Goal: Book appointment/travel/reservation

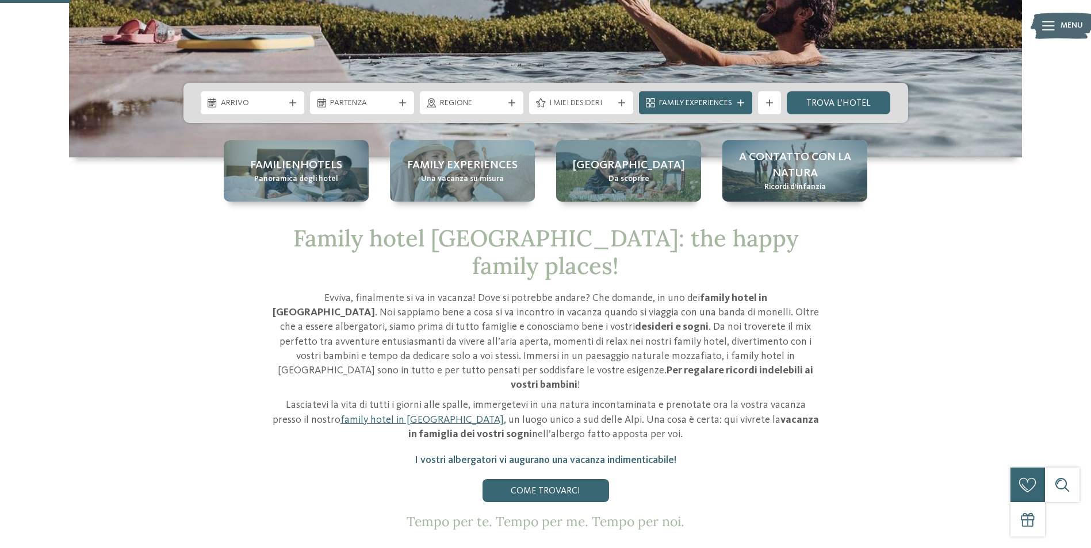
scroll to position [345, 0]
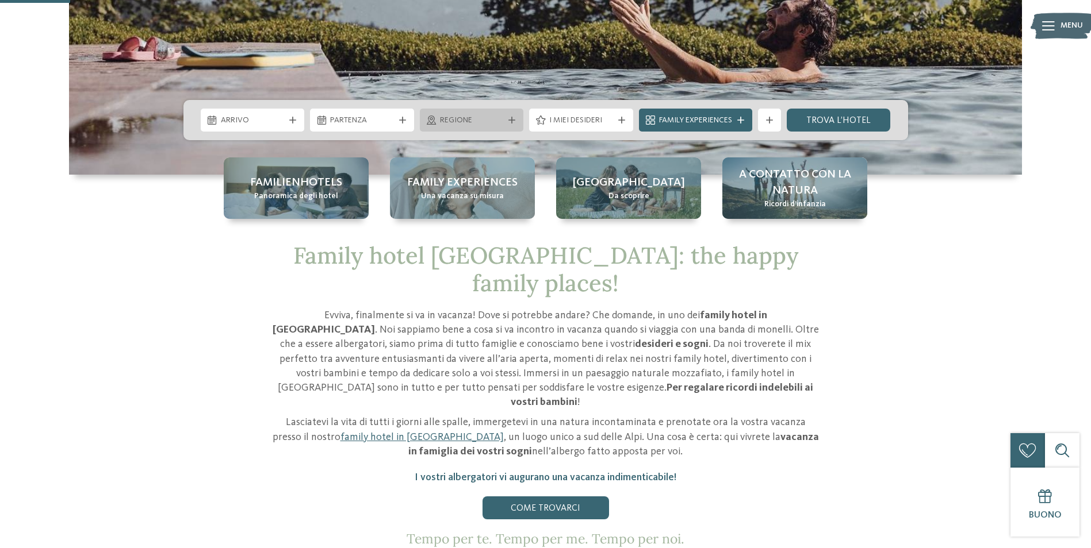
click at [474, 126] on span "Regione" at bounding box center [472, 120] width 64 height 11
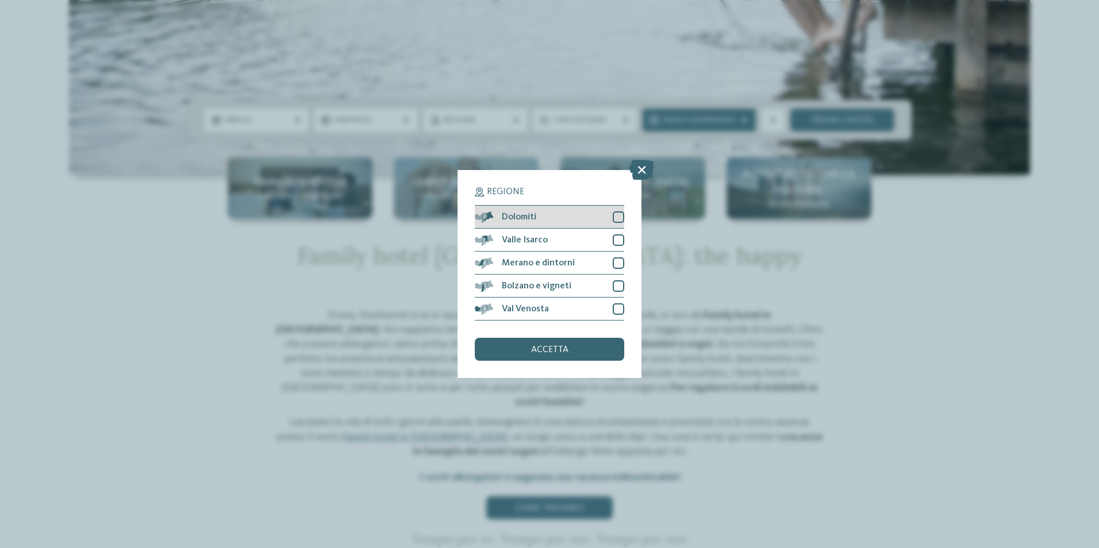
click at [615, 216] on div at bounding box center [618, 217] width 11 height 11
click at [563, 356] on div "accetta" at bounding box center [549, 349] width 149 height 23
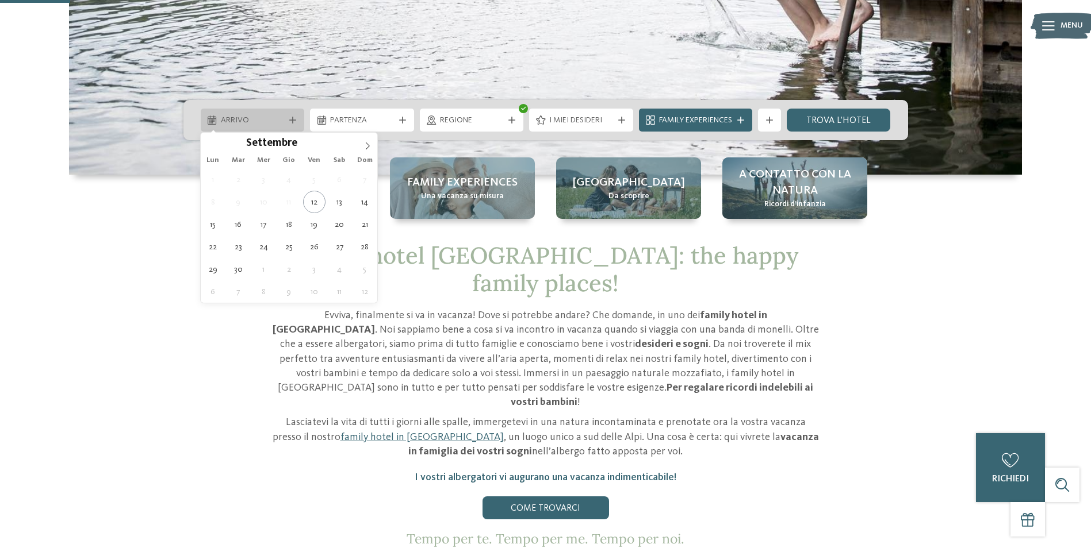
click at [247, 125] on span "Arrivo" at bounding box center [253, 120] width 64 height 11
click at [368, 141] on span at bounding box center [368, 143] width 20 height 20
click at [368, 143] on icon at bounding box center [367, 146] width 8 height 8
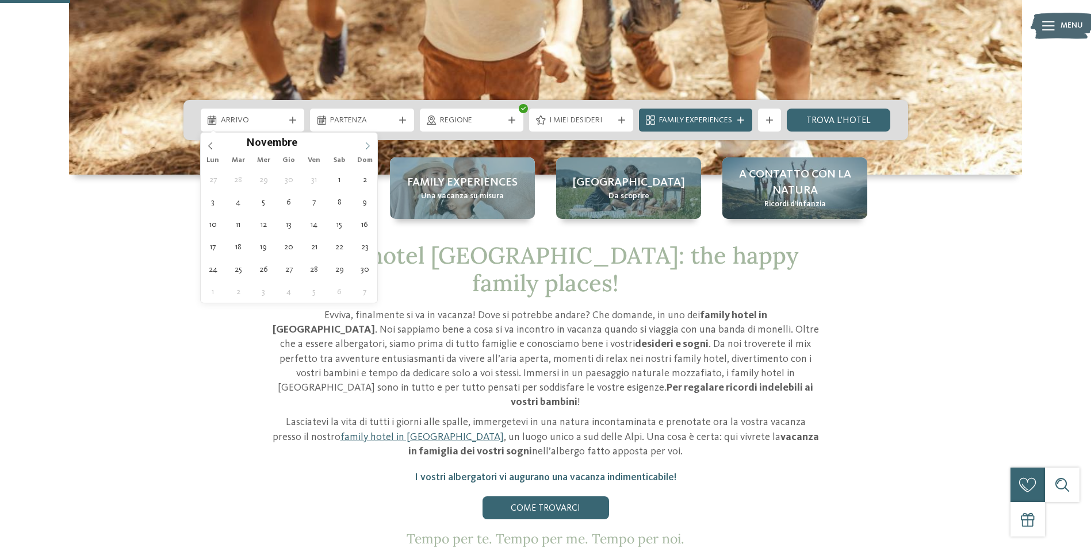
click at [368, 143] on icon at bounding box center [367, 146] width 8 height 8
type input "****"
click at [210, 144] on icon at bounding box center [210, 146] width 8 height 8
type div "[DATE]"
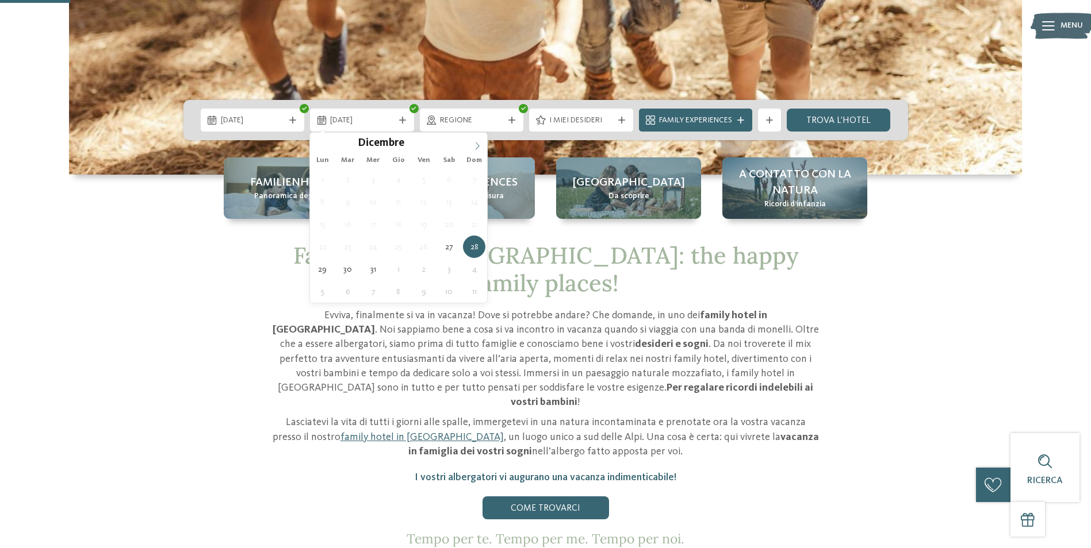
type input "****"
click at [475, 145] on icon at bounding box center [477, 146] width 8 height 8
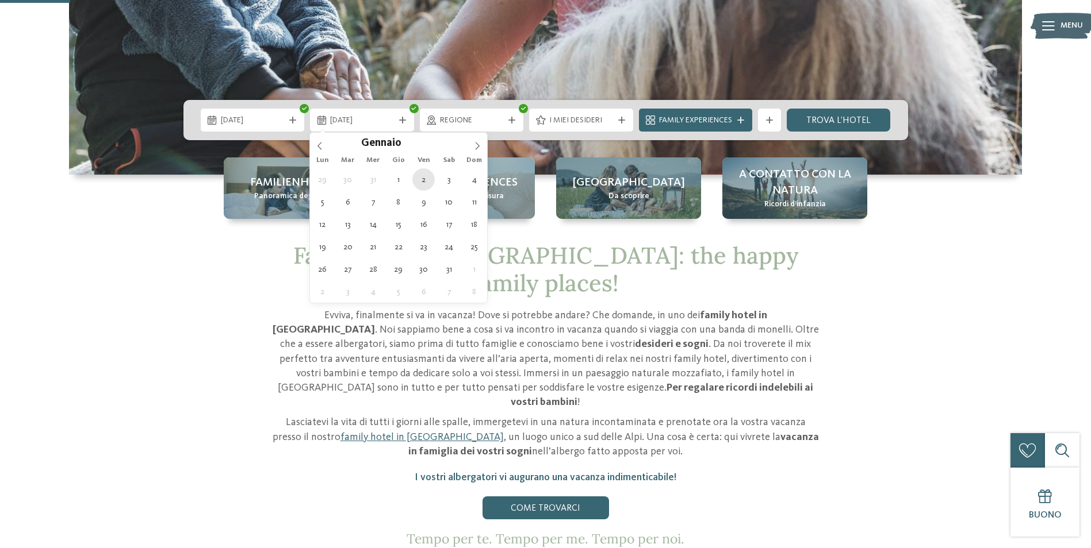
type div "[DATE]"
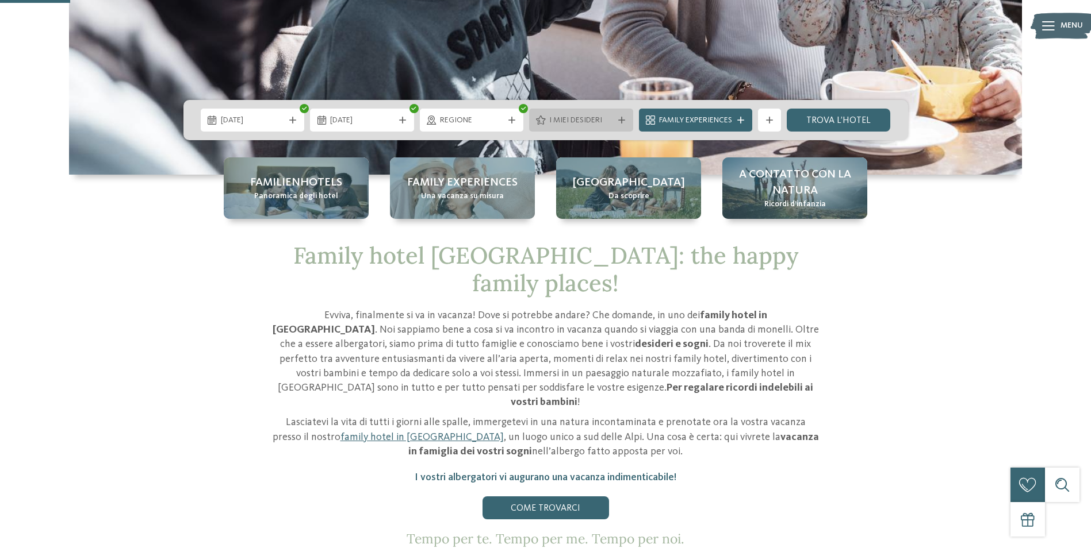
click at [609, 120] on span "I miei desideri" at bounding box center [581, 120] width 64 height 11
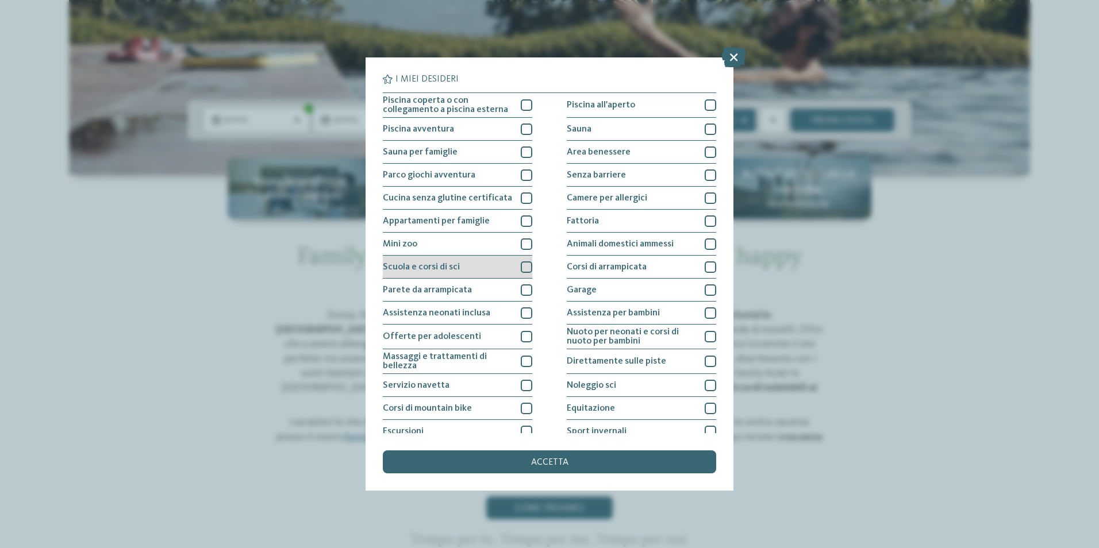
click at [522, 267] on div at bounding box center [526, 267] width 11 height 11
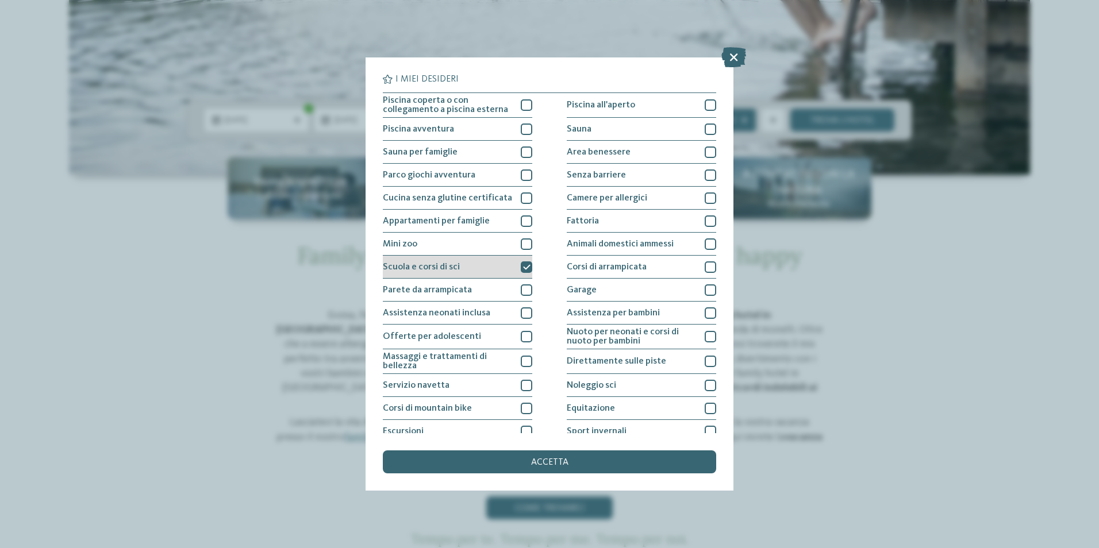
click at [527, 267] on icon at bounding box center [526, 267] width 7 height 7
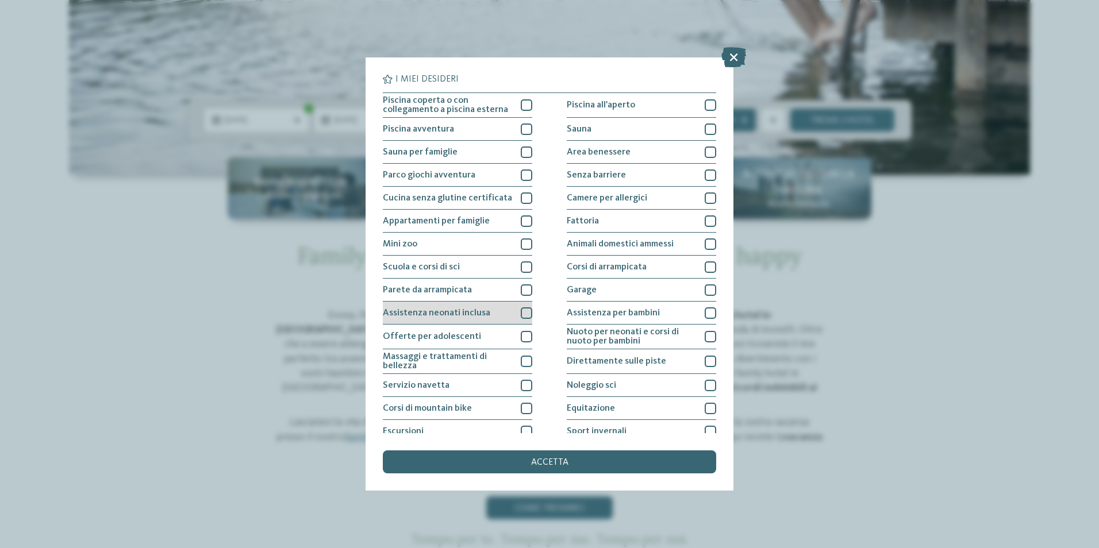
click at [523, 312] on div at bounding box center [526, 313] width 11 height 11
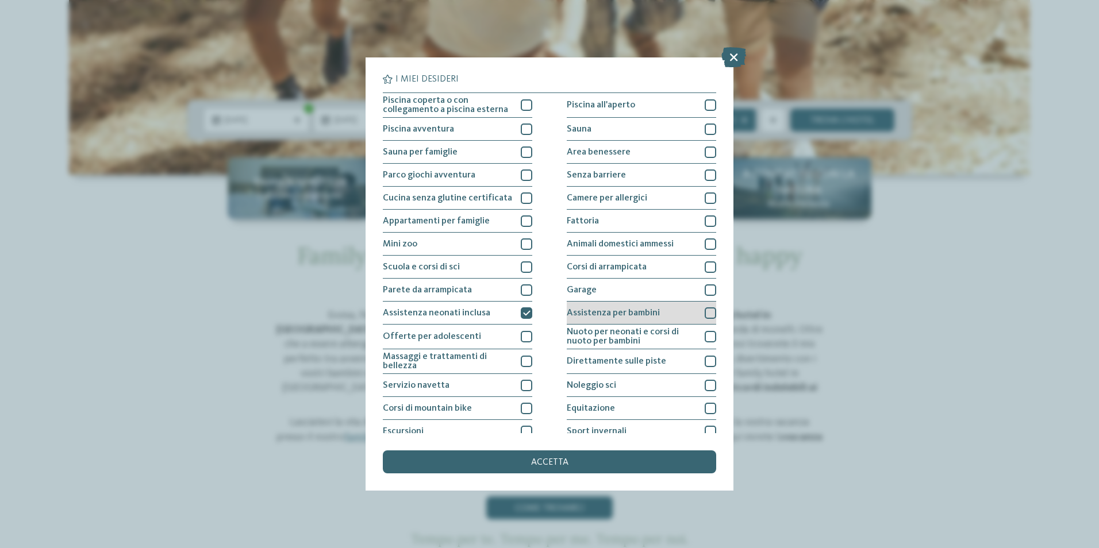
click at [705, 316] on div at bounding box center [710, 313] width 11 height 11
click at [707, 314] on icon at bounding box center [710, 313] width 7 height 7
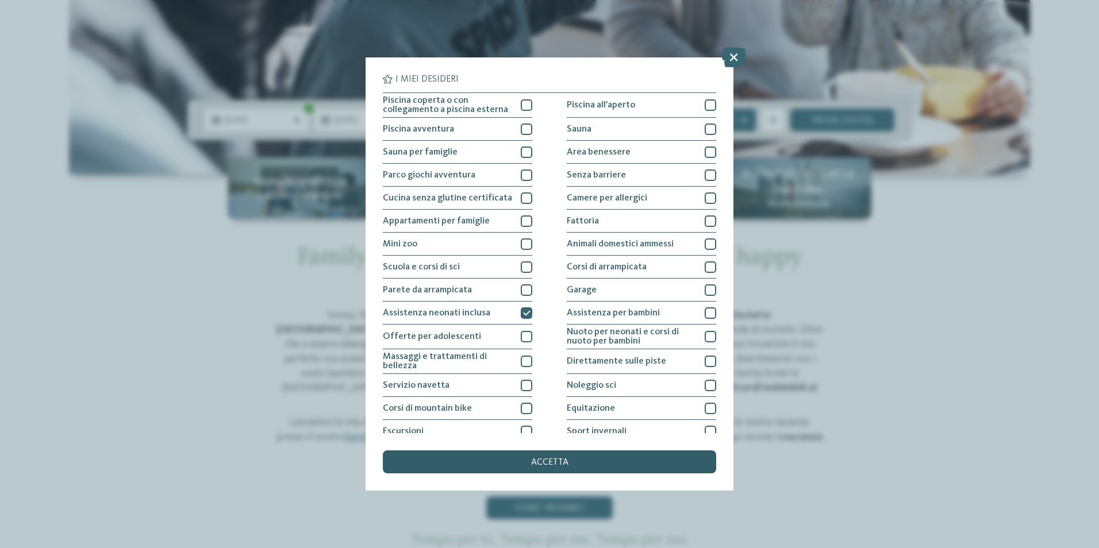
click at [559, 461] on span "accetta" at bounding box center [549, 462] width 37 height 9
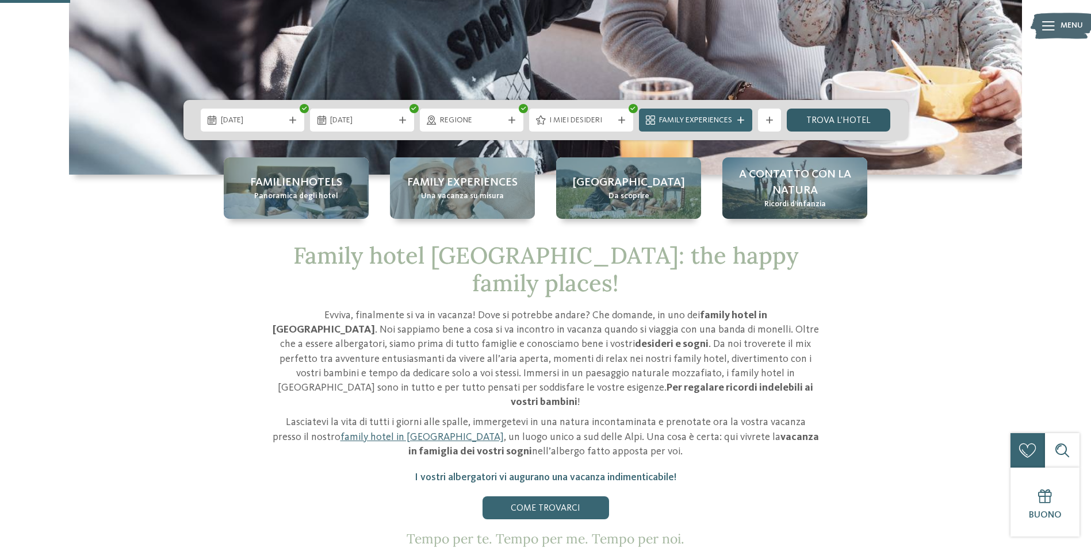
drag, startPoint x: 828, startPoint y: 117, endPoint x: 825, endPoint y: 128, distance: 11.3
click at [828, 117] on link "trova l’hotel" at bounding box center [838, 120] width 104 height 23
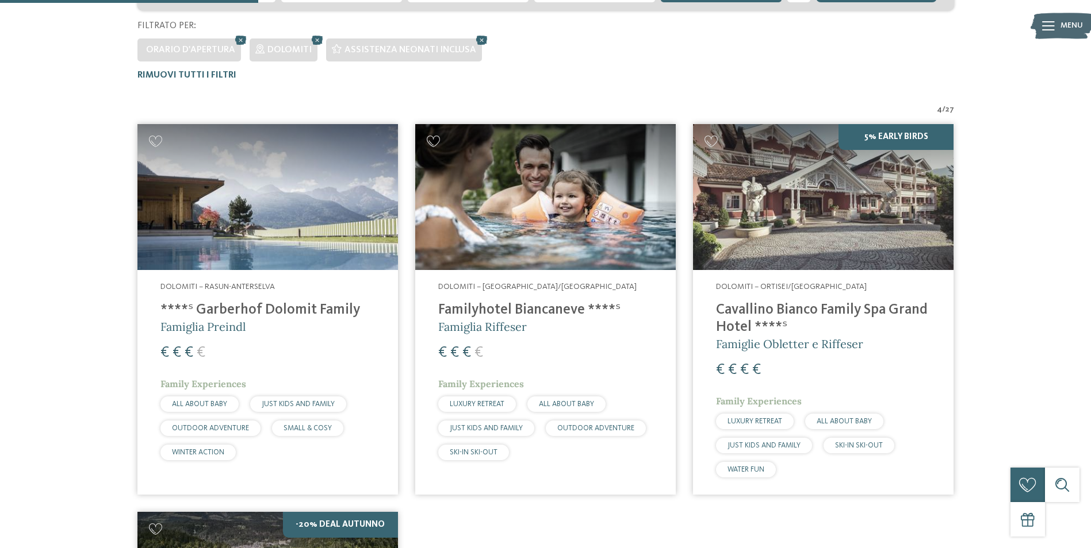
scroll to position [327, 0]
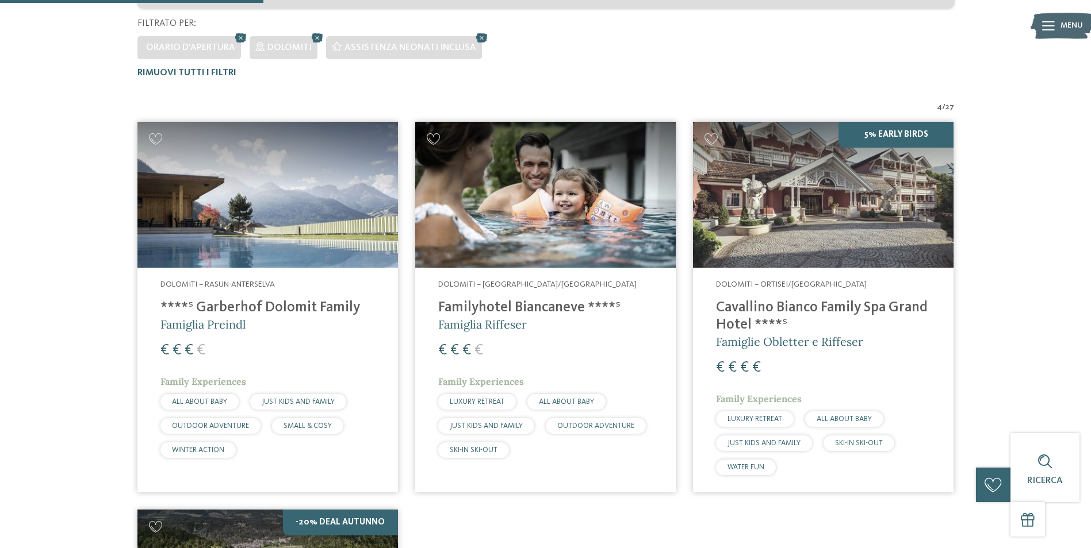
click at [752, 305] on h4 "Cavallino Bianco Family Spa Grand Hotel ****ˢ" at bounding box center [823, 317] width 214 height 34
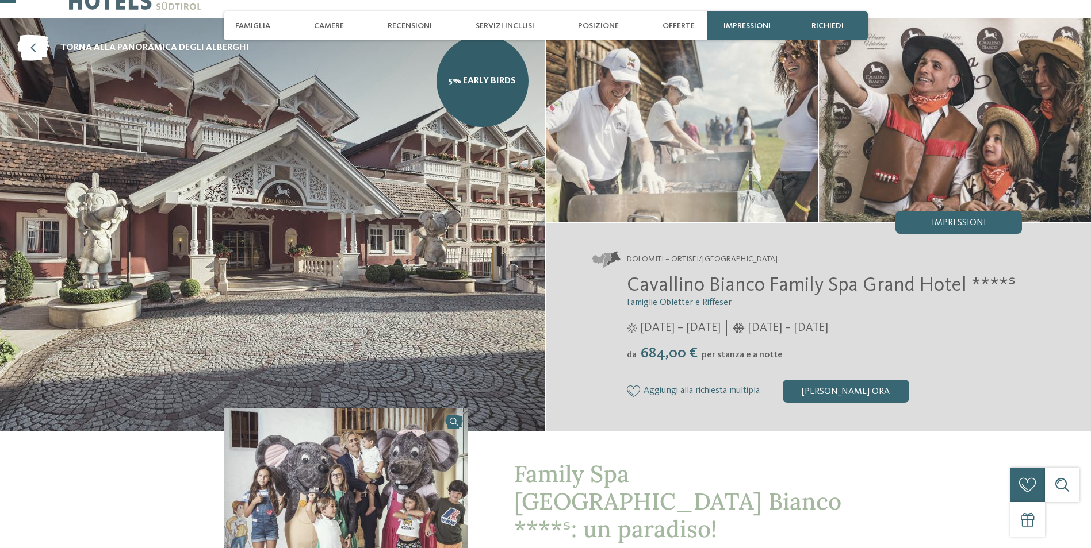
scroll to position [57, 0]
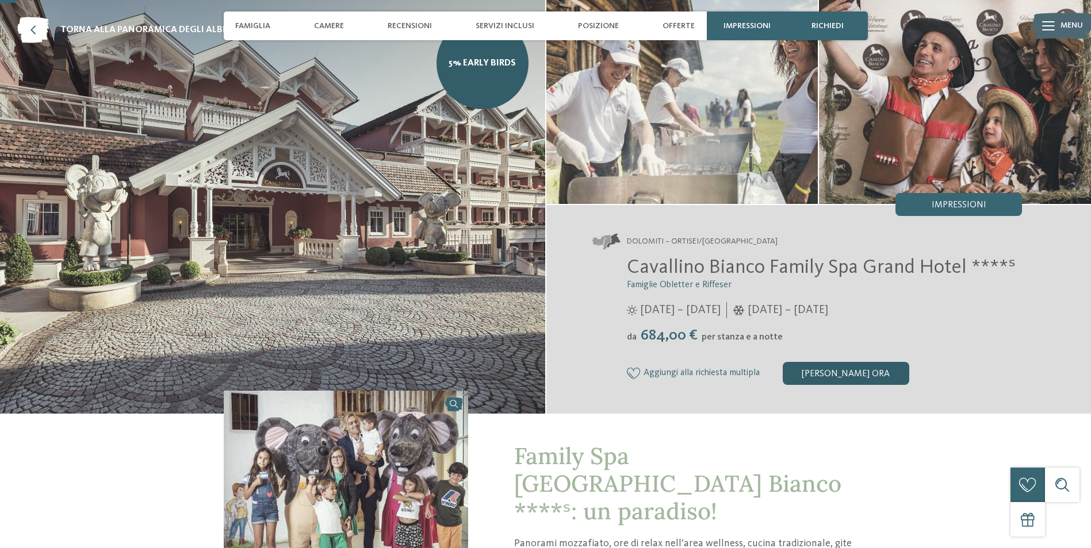
click at [827, 374] on div "[PERSON_NAME] ora" at bounding box center [845, 373] width 126 height 23
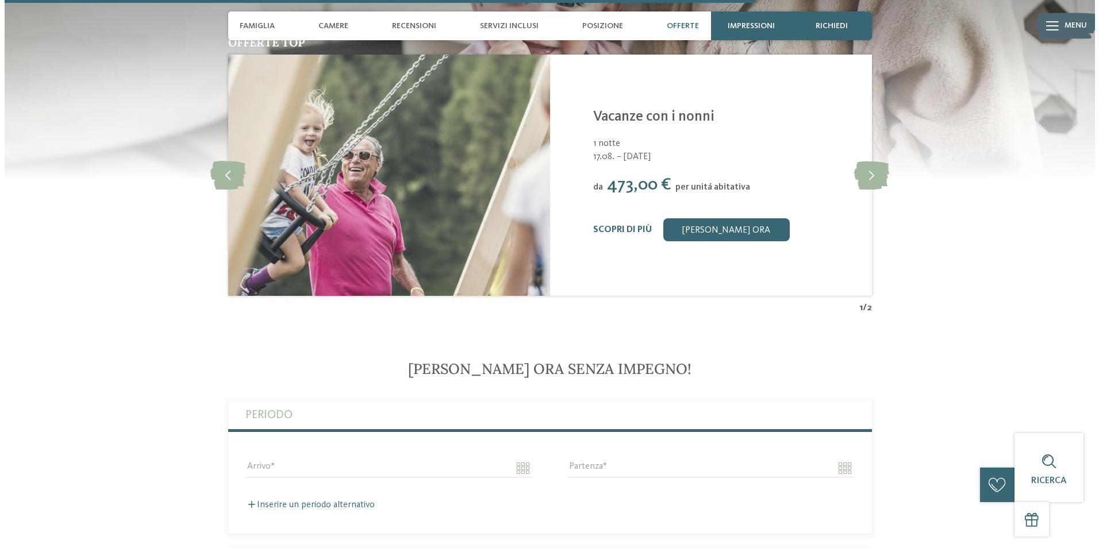
scroll to position [2786, 0]
